Goal: Task Accomplishment & Management: Manage account settings

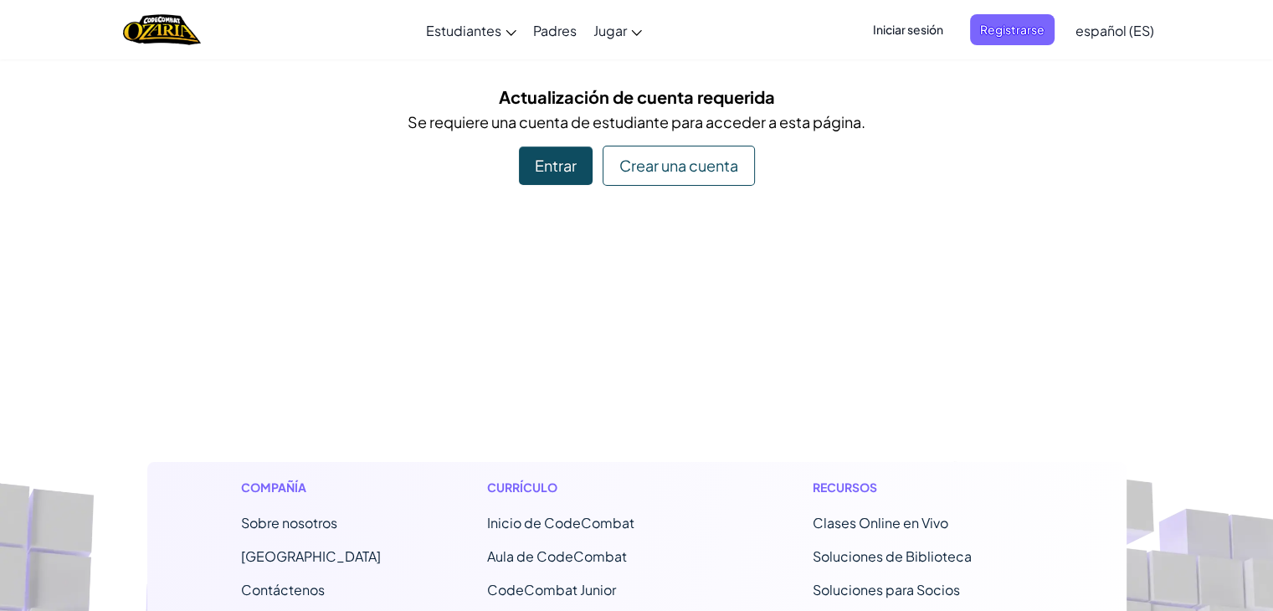
click at [566, 168] on div "Entrar" at bounding box center [556, 165] width 74 height 38
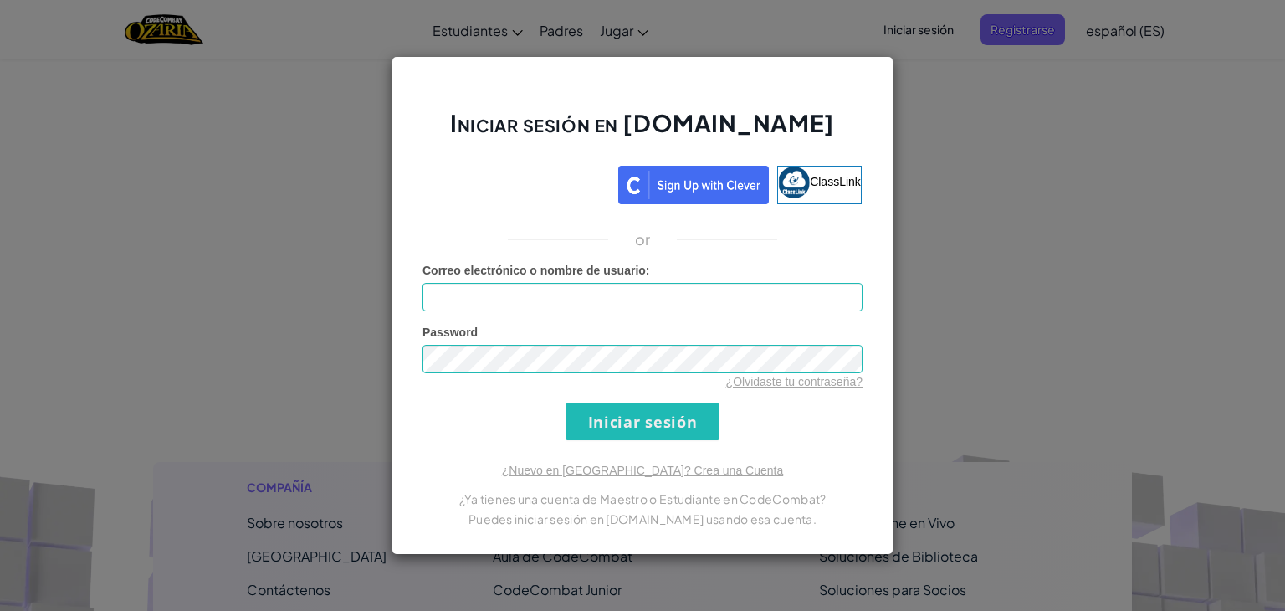
click at [1011, 192] on div "Iniciar sesión en [DOMAIN_NAME] ClassLink or Error desconocido. Correo electrón…" at bounding box center [642, 305] width 1285 height 611
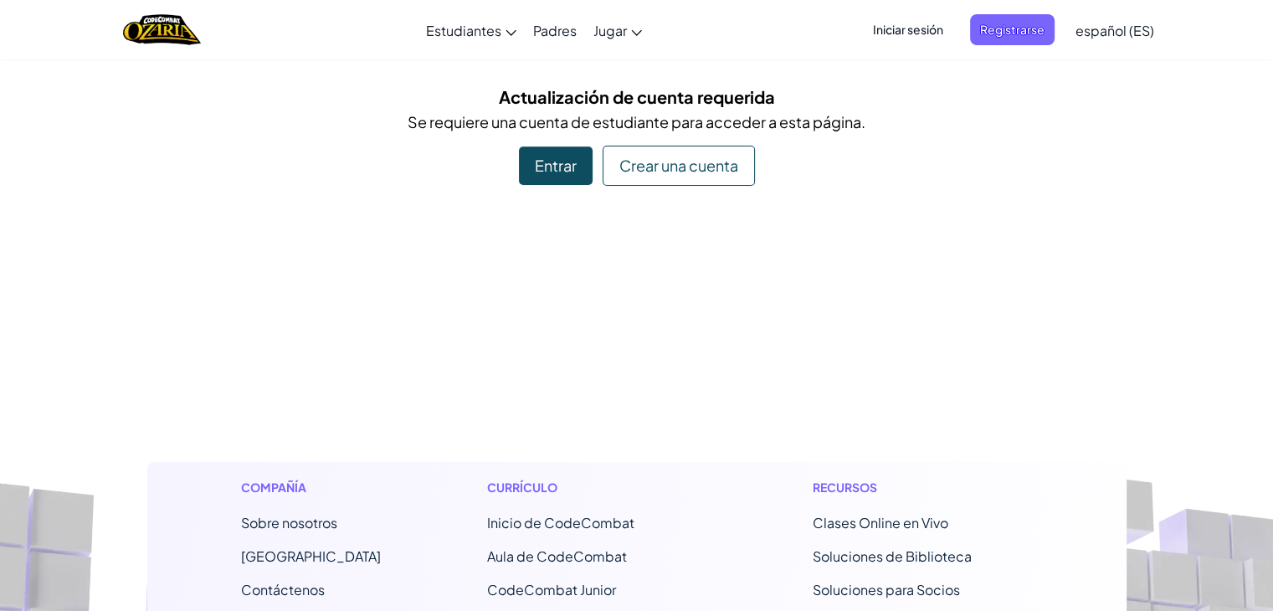
click at [900, 36] on span "Iniciar sesión" at bounding box center [908, 29] width 90 height 31
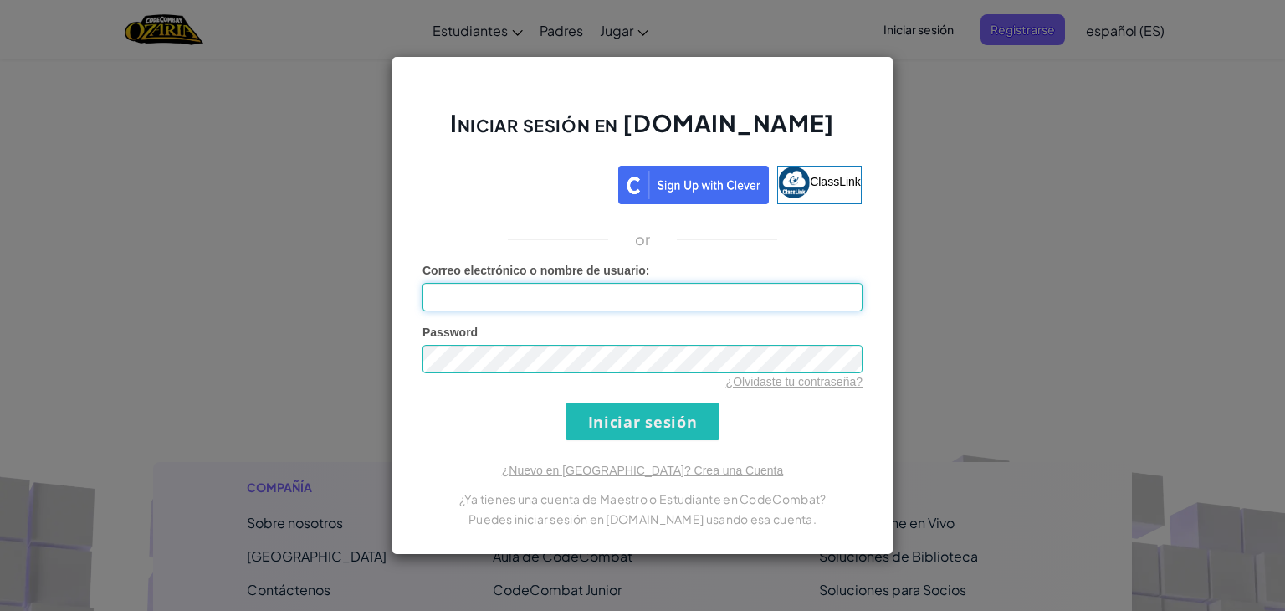
click at [633, 295] on input "Correo electrónico o nombre de usuario :" at bounding box center [643, 297] width 440 height 28
type input "[EMAIL_ADDRESS][DOMAIN_NAME]"
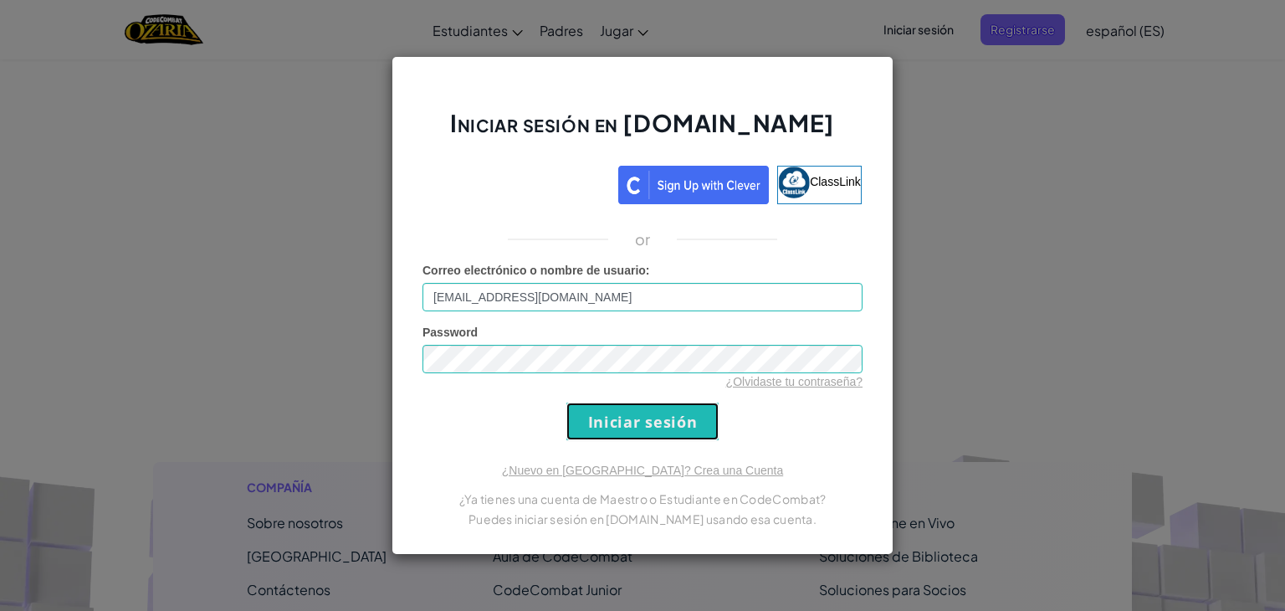
click at [675, 413] on input "Iniciar sesión" at bounding box center [642, 421] width 152 height 38
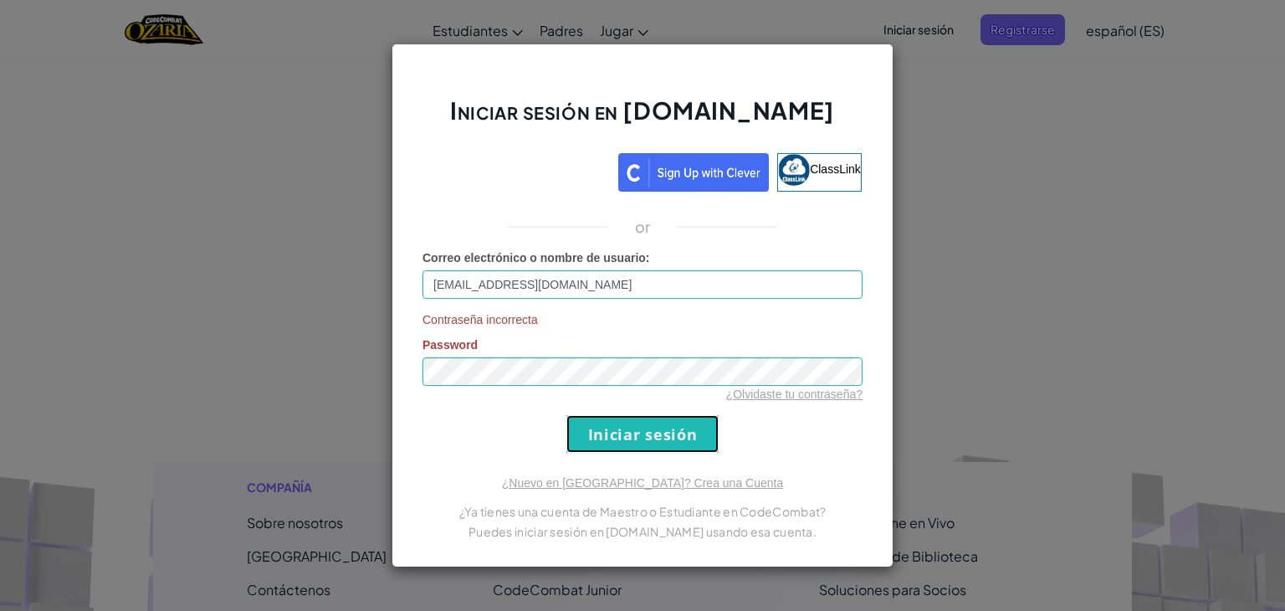
click at [683, 429] on input "Iniciar sesión" at bounding box center [642, 434] width 152 height 38
